Goal: Contribute content

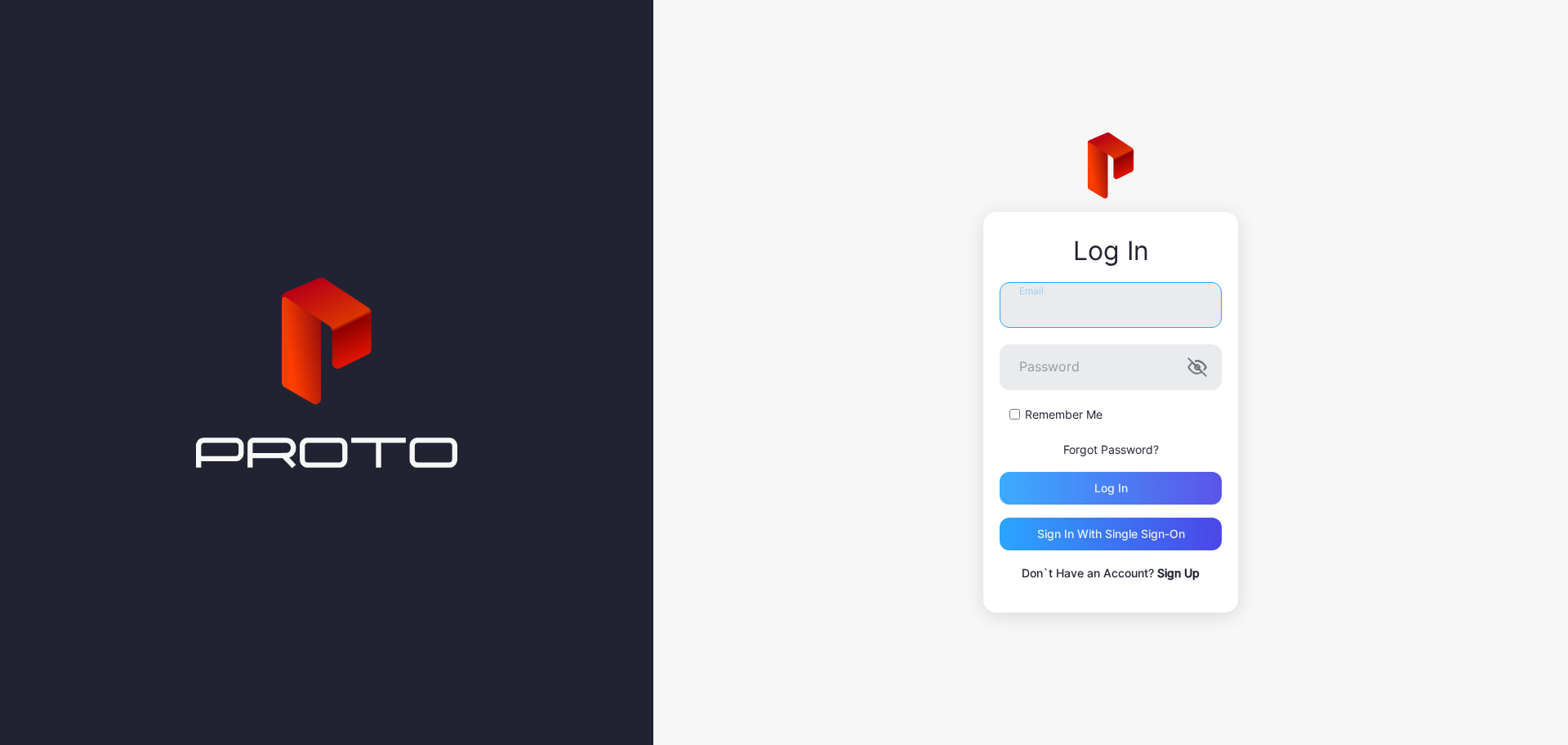
type input "**********"
click at [1099, 485] on div "Log in" at bounding box center [1112, 488] width 34 height 13
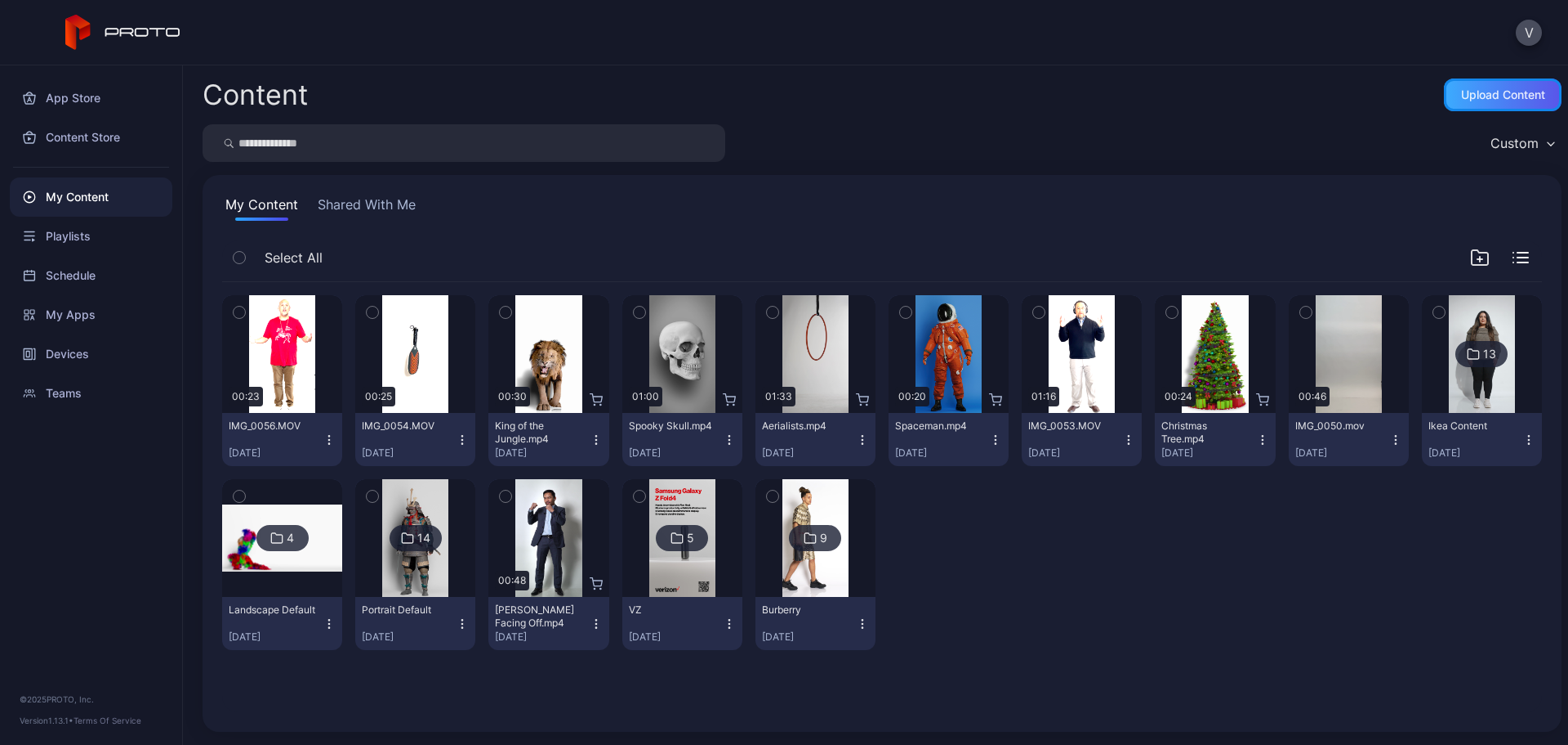
click at [1473, 91] on div "Upload Content" at bounding box center [1503, 95] width 84 height 13
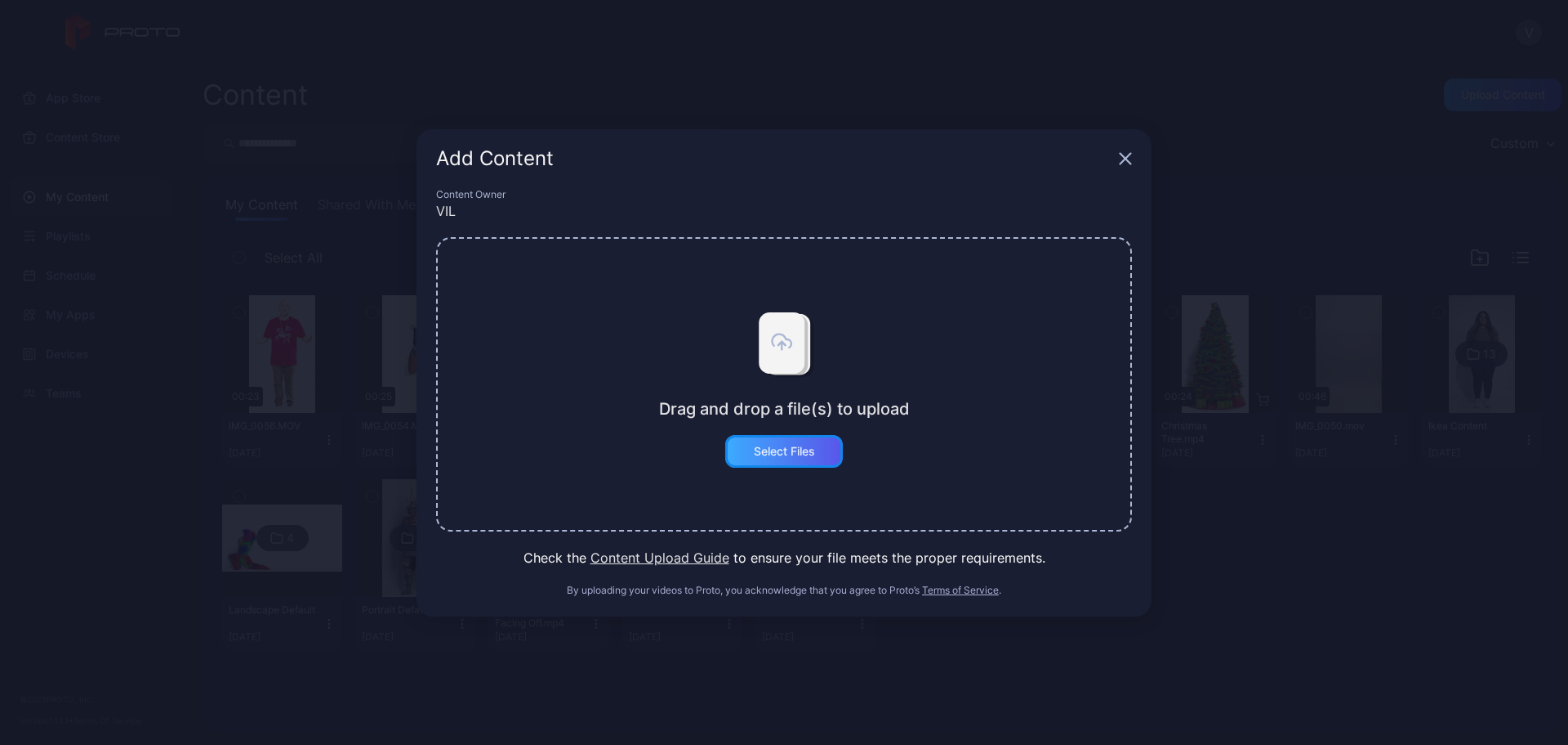
click at [799, 436] on div "Select Files" at bounding box center [784, 451] width 118 height 33
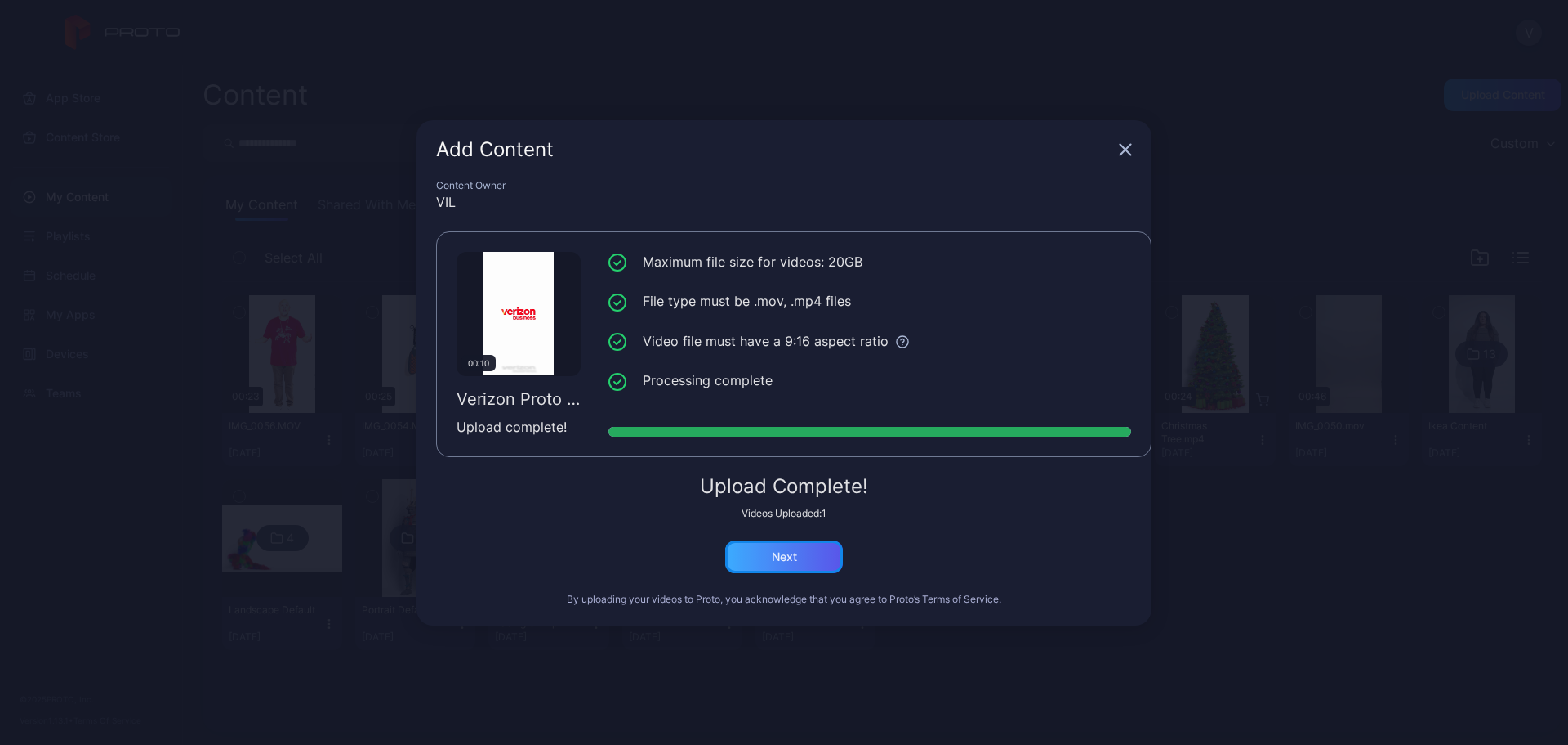
click at [800, 549] on div "Next" at bounding box center [784, 556] width 118 height 33
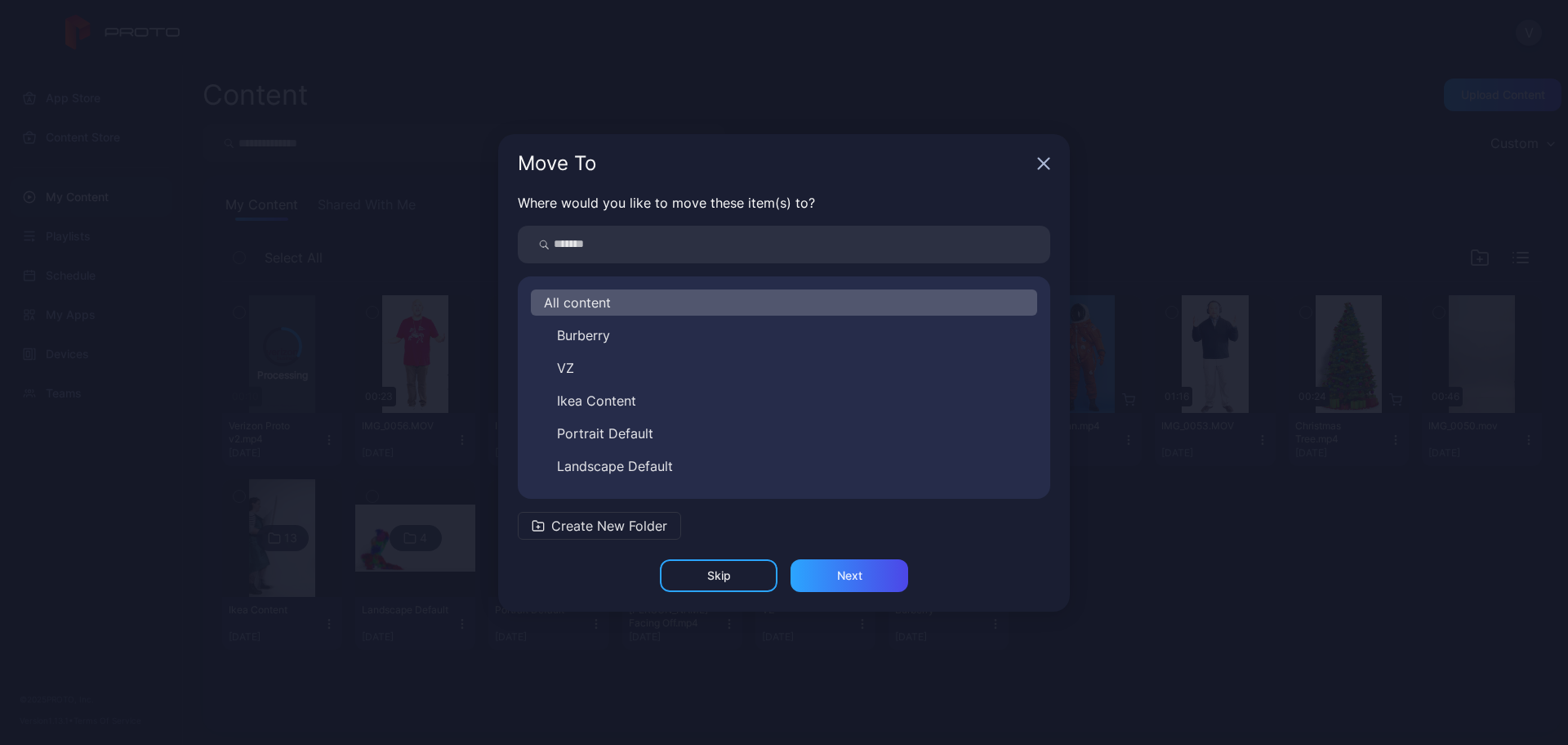
click at [590, 302] on span "All content" at bounding box center [578, 302] width 67 height 20
click at [822, 571] on div "Next" at bounding box center [849, 575] width 118 height 33
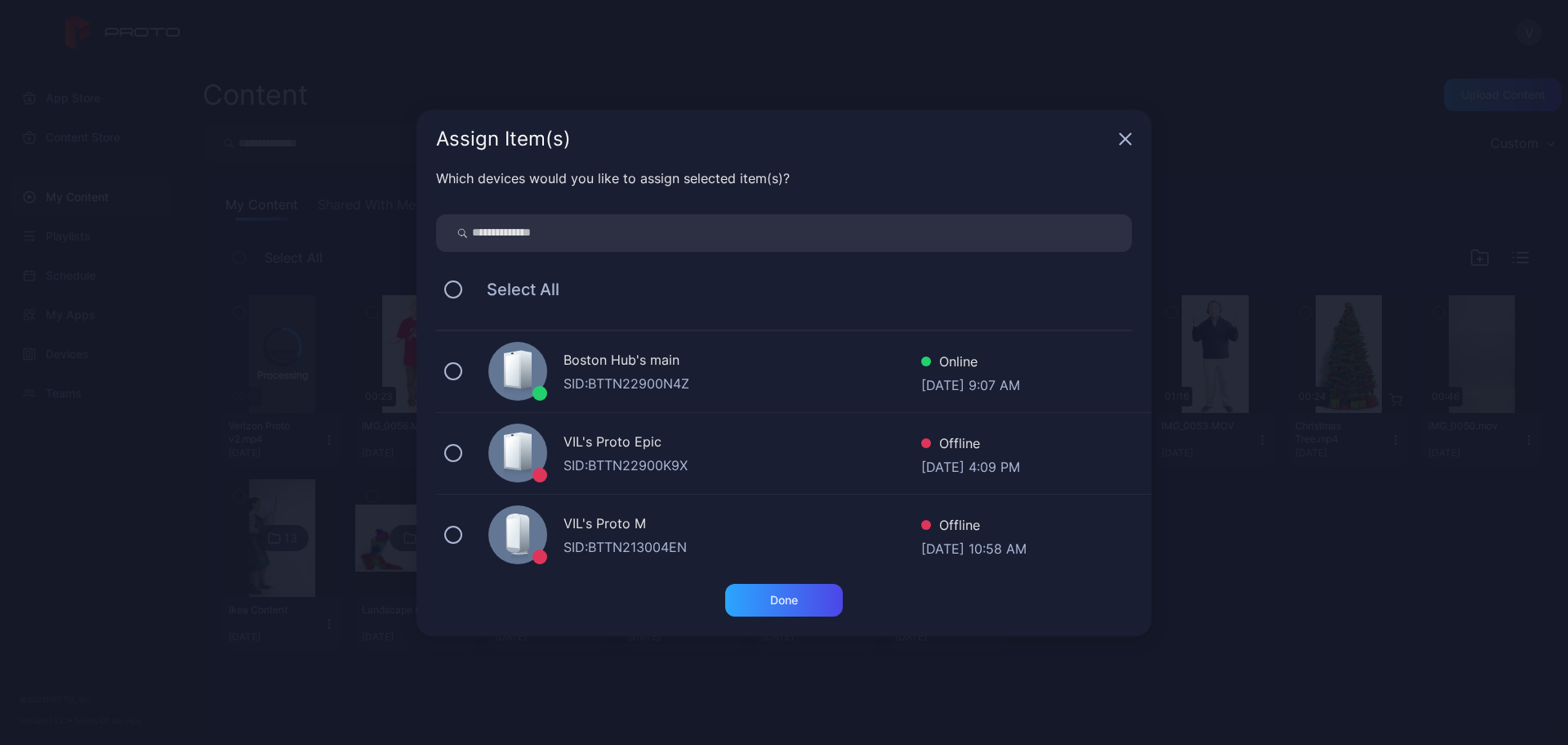
click at [614, 446] on div "VIL's Proto Epic" at bounding box center [743, 443] width 358 height 24
click at [640, 547] on div "SID: BTTN213004EN" at bounding box center [743, 546] width 358 height 20
click at [594, 364] on div "Boston Hub's main" at bounding box center [743, 361] width 358 height 24
click at [796, 599] on div "Done" at bounding box center [784, 600] width 27 height 13
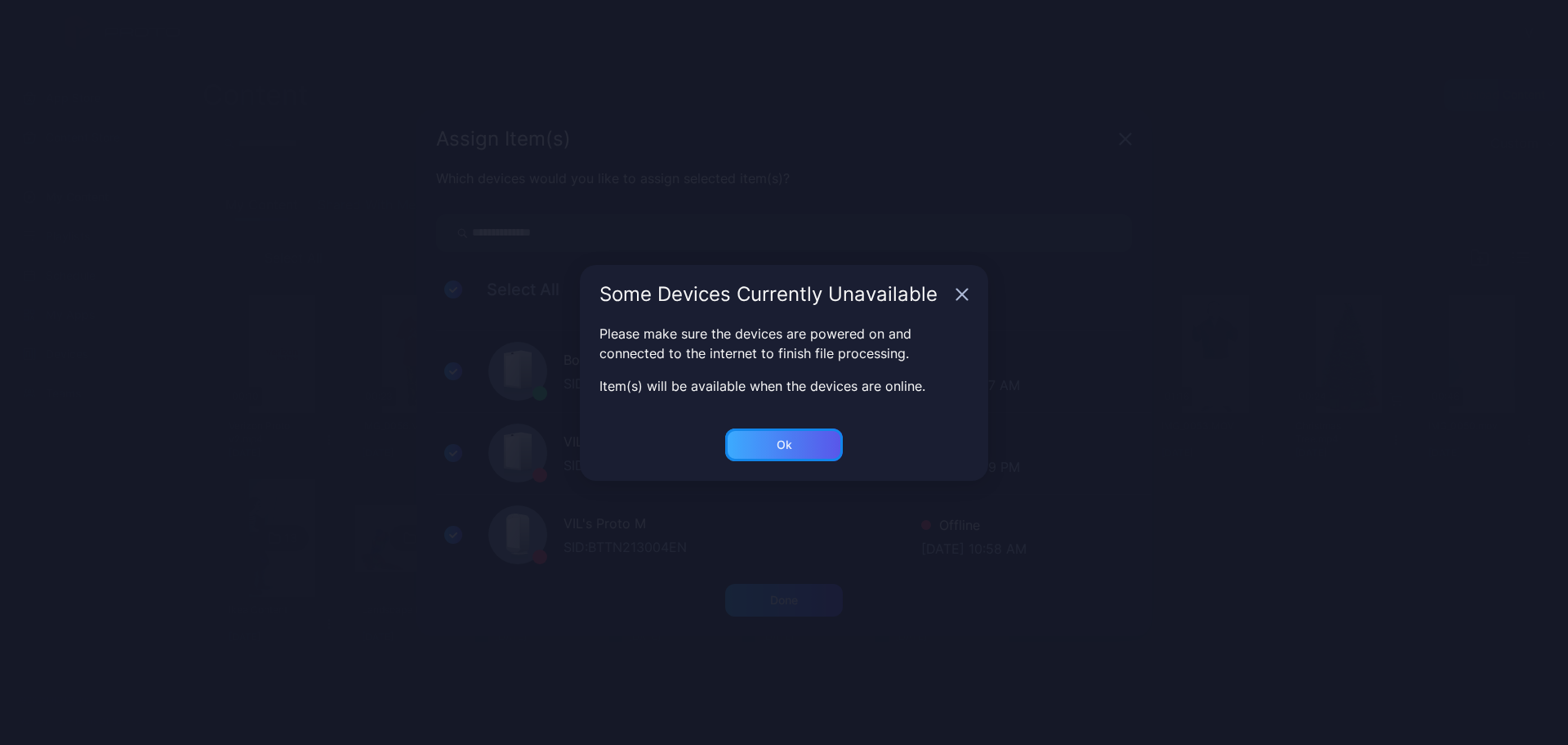
click at [805, 438] on div "Ok" at bounding box center [784, 444] width 118 height 33
